Goal: Check status: Check status

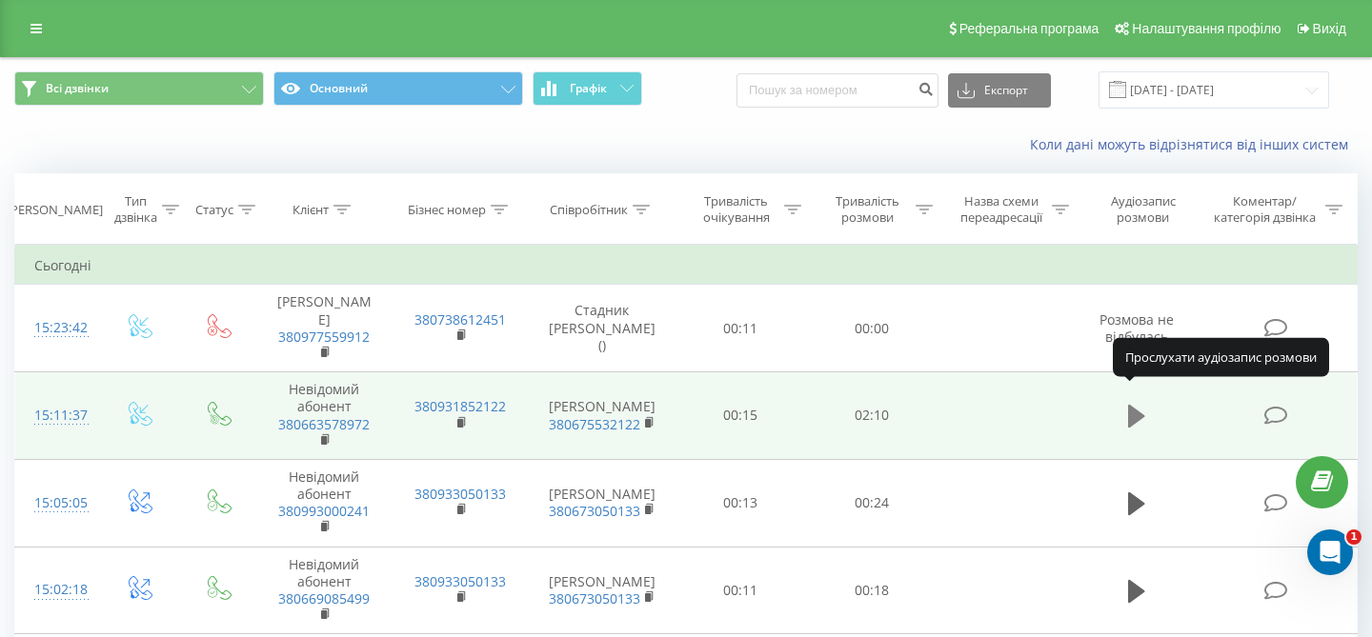
click at [1135, 405] on icon at bounding box center [1136, 416] width 17 height 23
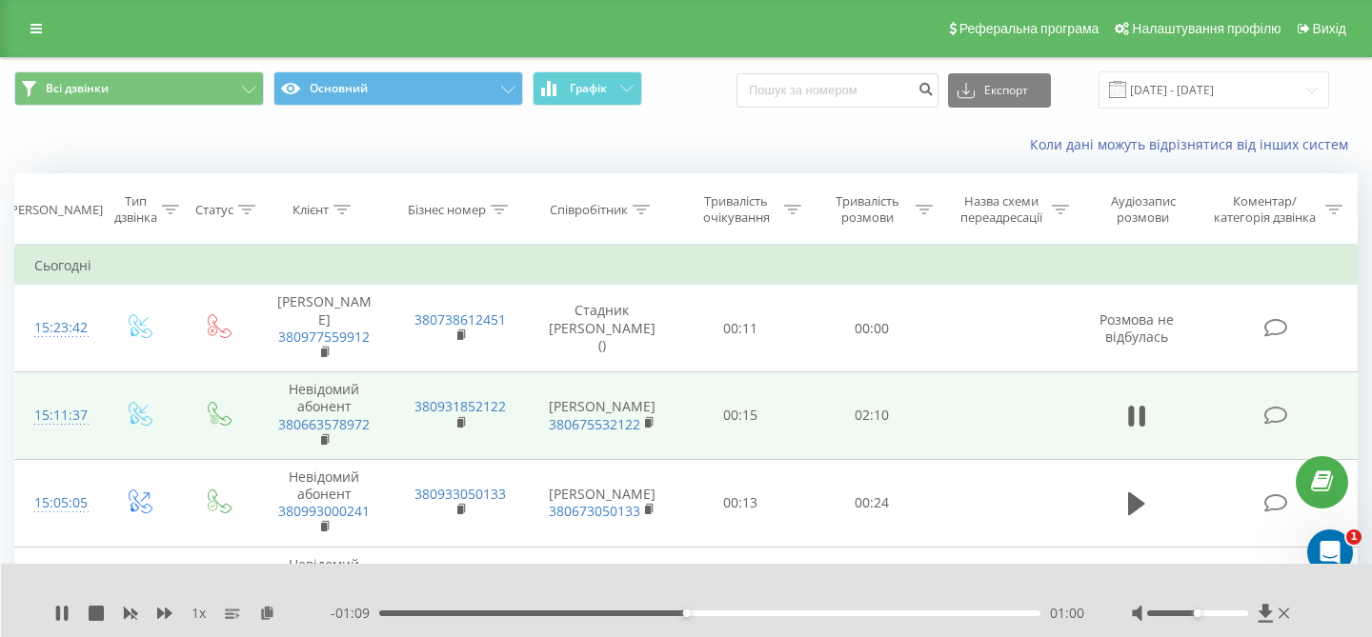
click at [198, 614] on span "1 x" at bounding box center [199, 613] width 14 height 19
click at [201, 616] on span "1 x" at bounding box center [199, 613] width 14 height 19
click at [197, 616] on span "1 x" at bounding box center [199, 613] width 14 height 19
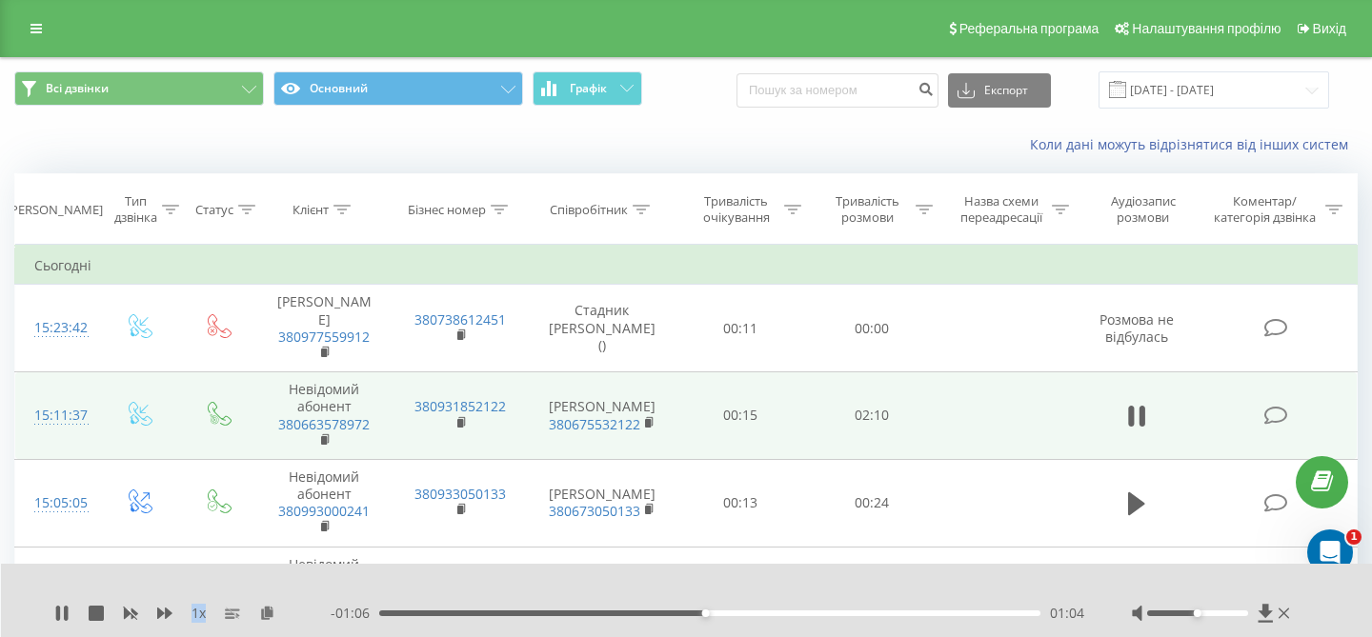
click at [197, 616] on span "1 x" at bounding box center [199, 613] width 14 height 19
click at [195, 615] on span "1 x" at bounding box center [199, 613] width 14 height 19
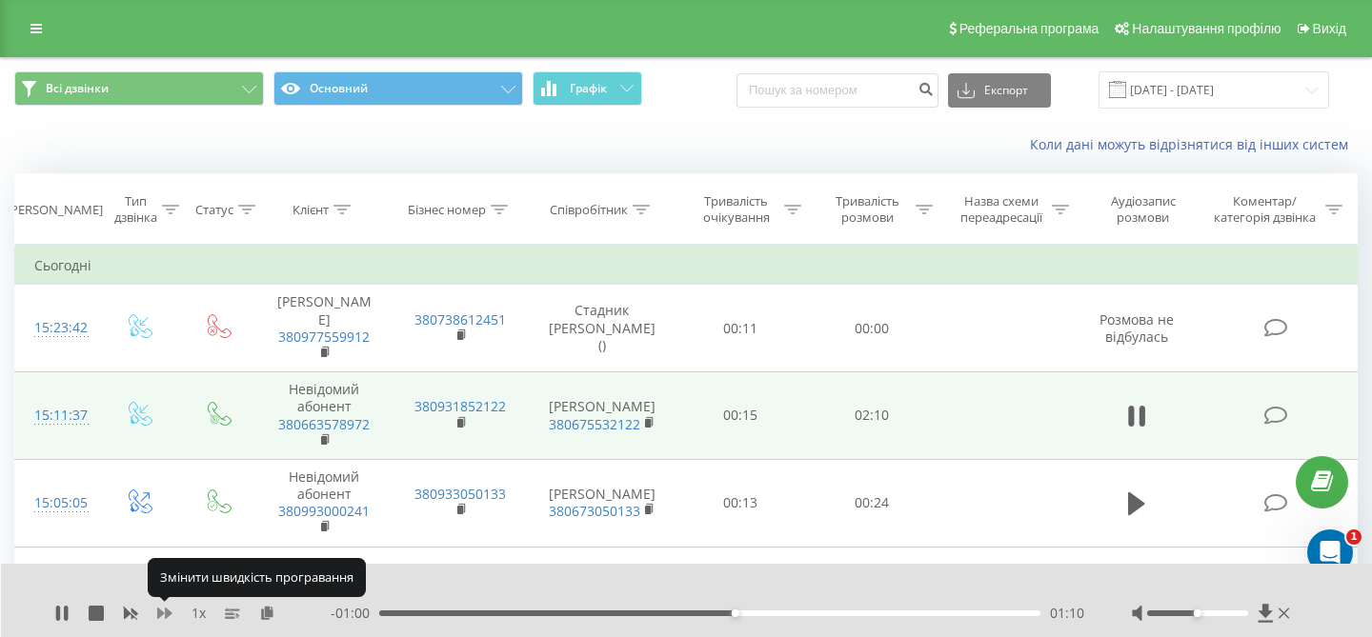
click at [166, 616] on icon at bounding box center [164, 613] width 15 height 11
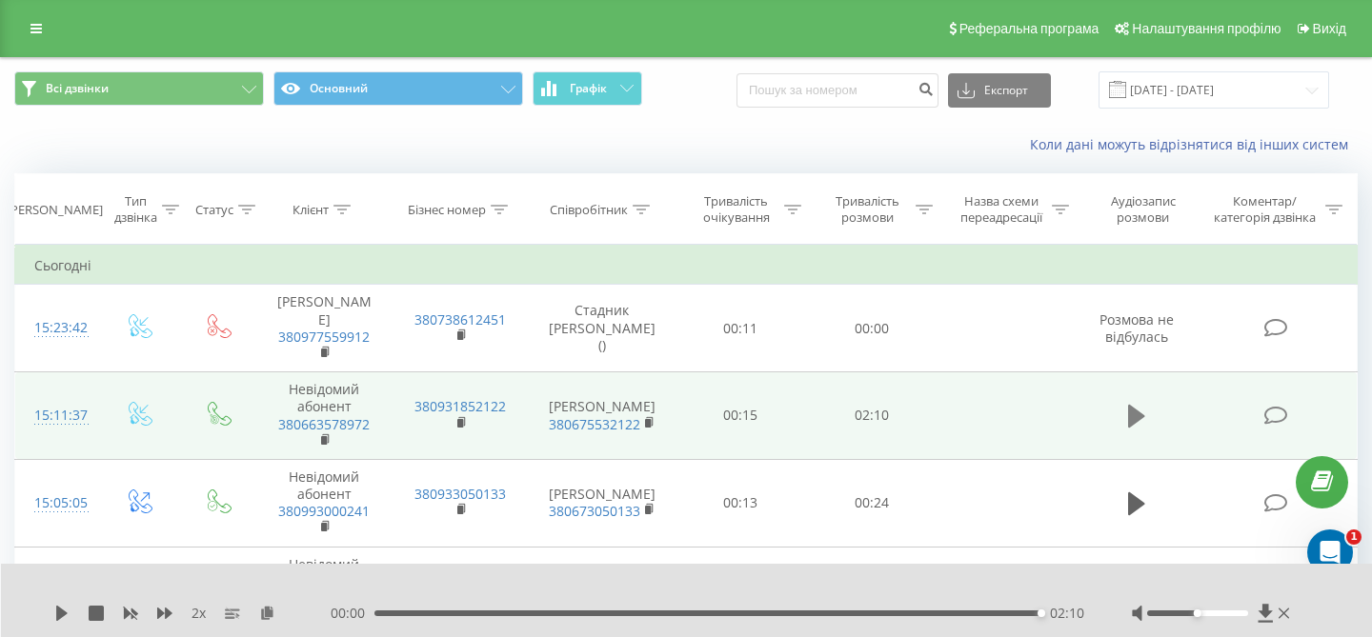
click at [1138, 405] on icon at bounding box center [1136, 416] width 17 height 23
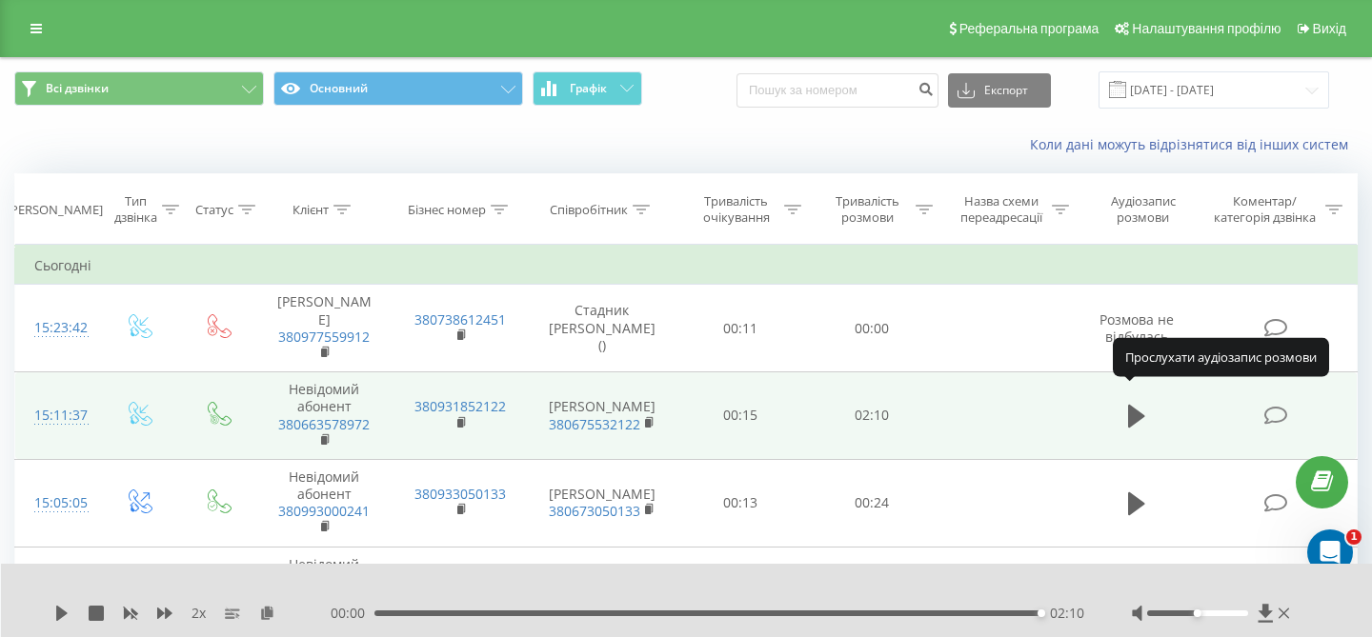
click at [1138, 405] on icon at bounding box center [1136, 416] width 17 height 23
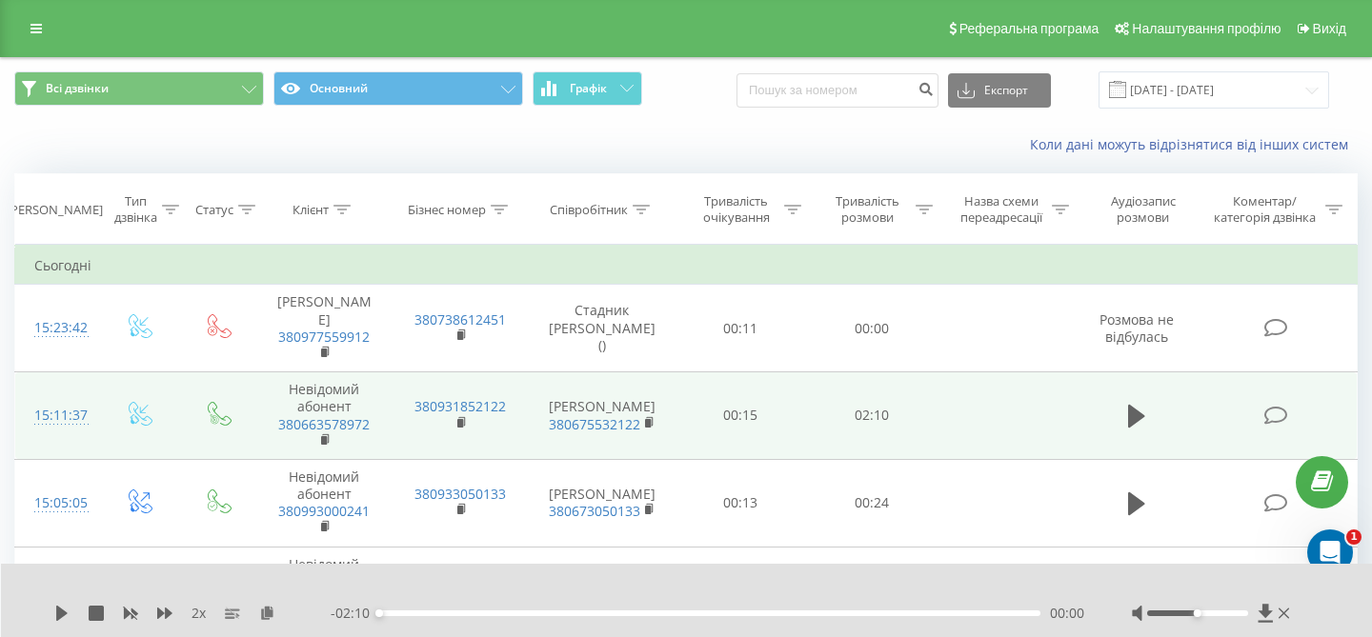
click at [1138, 405] on icon at bounding box center [1136, 416] width 17 height 23
click at [198, 615] on span "2 x" at bounding box center [199, 613] width 14 height 19
click at [35, 616] on div "2 x - 01:52 00:18 00:18" at bounding box center [687, 600] width 1372 height 73
click at [197, 611] on span "2 x" at bounding box center [199, 613] width 14 height 19
click at [197, 612] on span "2 x" at bounding box center [199, 613] width 14 height 19
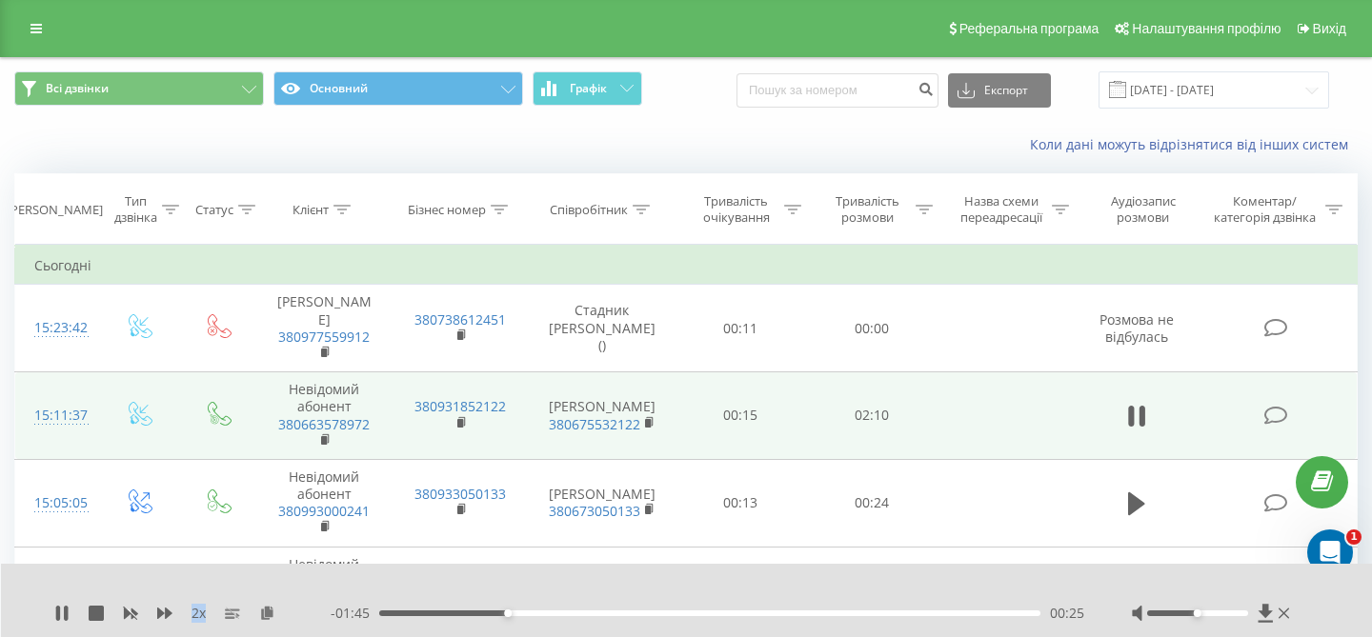
click at [197, 612] on span "2 x" at bounding box center [199, 613] width 14 height 19
click at [58, 618] on icon at bounding box center [58, 613] width 4 height 15
